Goal: Transaction & Acquisition: Download file/media

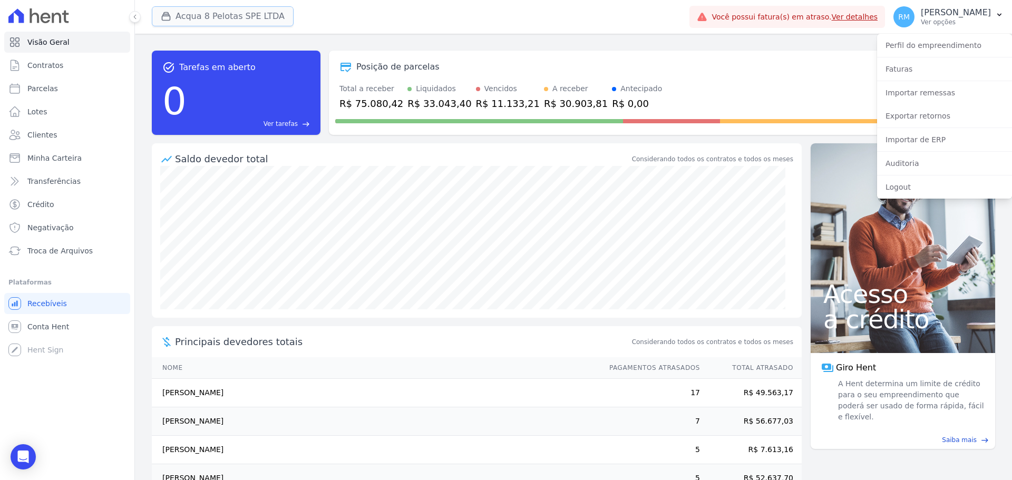
click at [200, 21] on button "Acqua 8 Pelotas SPE LTDA" at bounding box center [223, 16] width 142 height 20
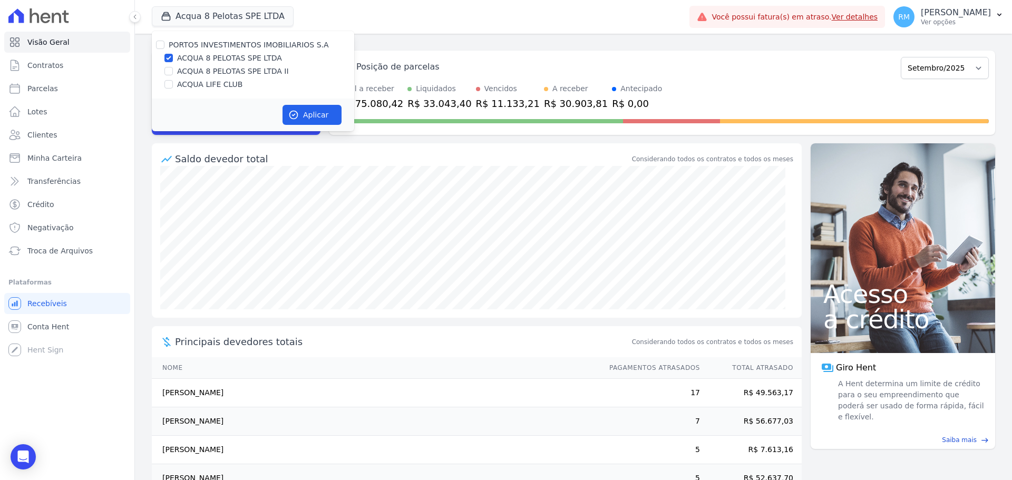
click at [211, 89] on label "ACQUA LIFE CLUB" at bounding box center [209, 84] width 65 height 11
click at [173, 89] on input "ACQUA LIFE CLUB" at bounding box center [168, 84] width 8 height 8
checkbox input "true"
click at [205, 63] on label "ACQUA 8 PELOTAS SPE LTDA" at bounding box center [229, 58] width 105 height 11
click at [173, 62] on input "ACQUA 8 PELOTAS SPE LTDA" at bounding box center [168, 58] width 8 height 8
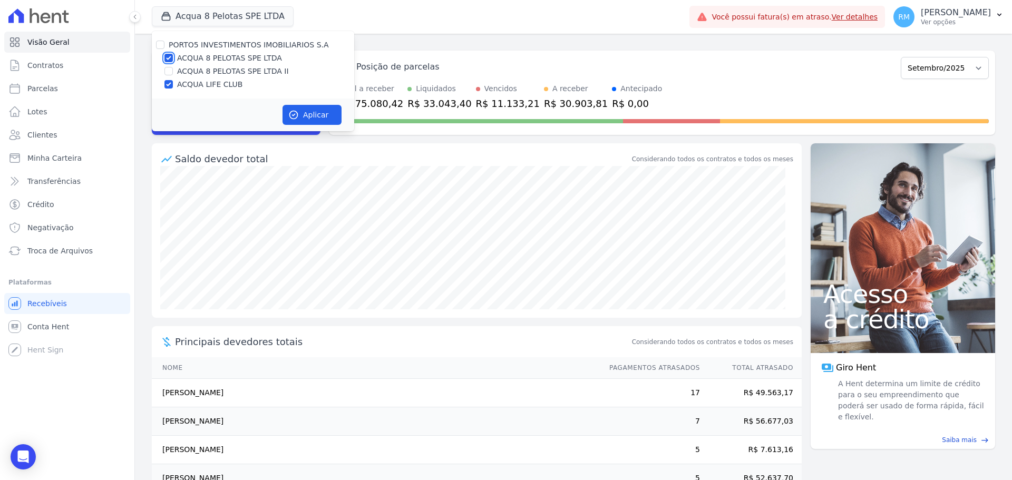
checkbox input "false"
click at [299, 119] on button "Aplicar" at bounding box center [311, 115] width 59 height 20
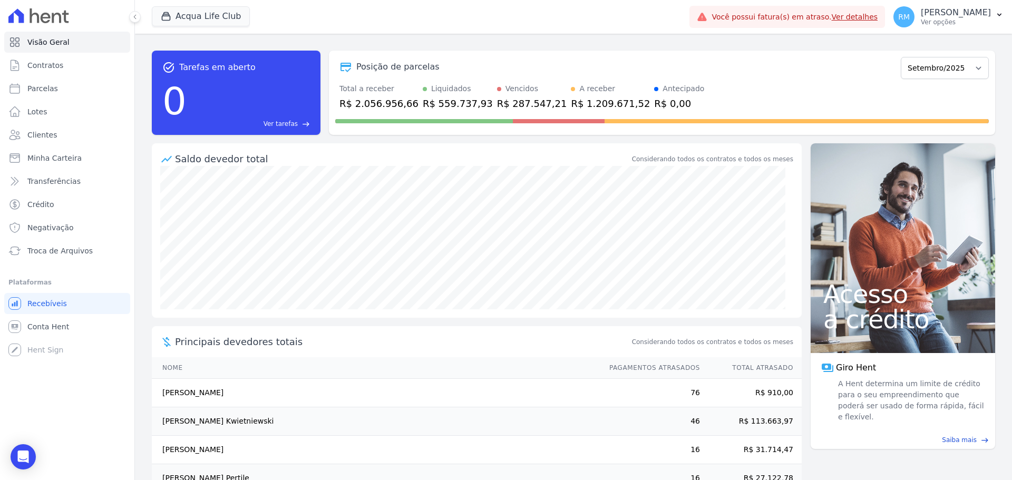
click at [58, 261] on ul "Visão Geral Contratos [GEOGRAPHIC_DATA] Lotes Clientes Minha Carteira Transferê…" at bounding box center [66, 196] width 117 height 329
click at [58, 253] on span "Troca de Arquivos" at bounding box center [59, 251] width 65 height 11
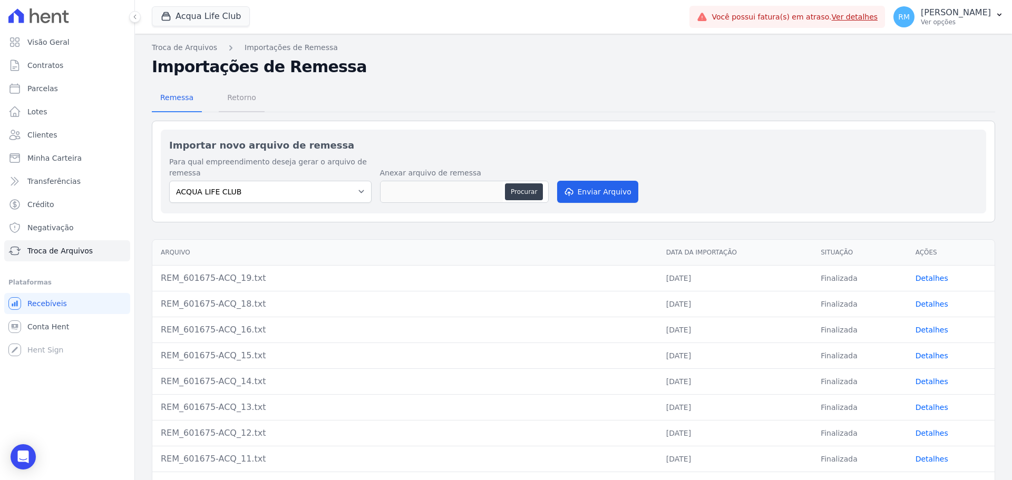
click at [239, 100] on span "Retorno" at bounding box center [242, 97] width 42 height 21
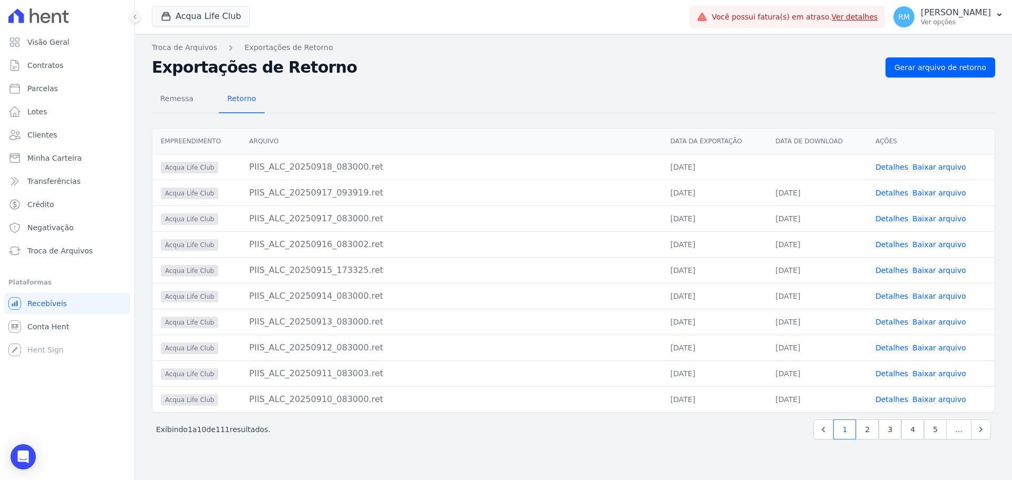
click at [947, 167] on link "Baixar arquivo" at bounding box center [939, 167] width 54 height 8
